Goal: Information Seeking & Learning: Learn about a topic

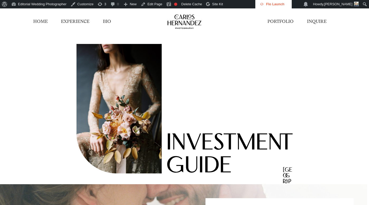
scroll to position [922, 0]
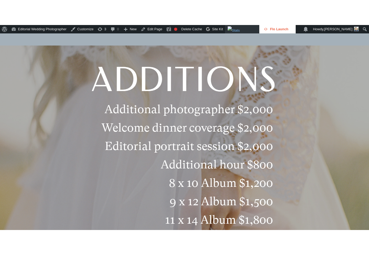
scroll to position [922, 0]
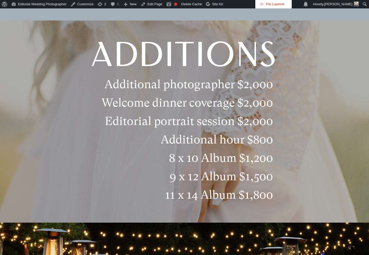
scroll to position [922, 0]
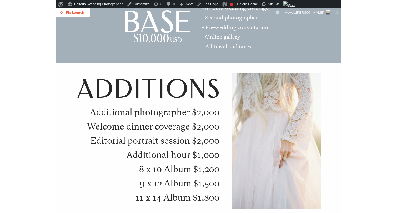
scroll to position [657, 0]
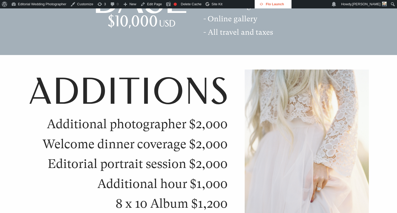
scroll to position [946, 0]
